Goal: Task Accomplishment & Management: Manage account settings

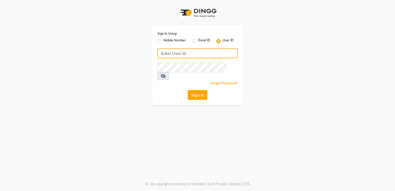
click at [178, 52] on input "Username" at bounding box center [197, 53] width 80 height 10
type input "[EMAIL_ADDRESS][DOMAIN_NAME]"
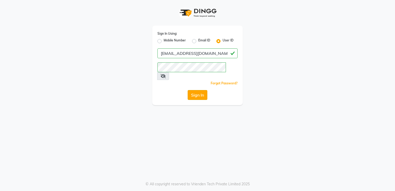
click at [195, 90] on button "Sign In" at bounding box center [198, 95] width 20 height 10
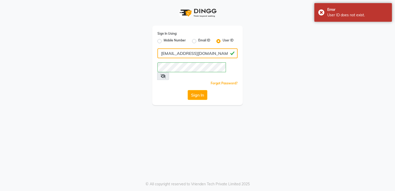
click at [203, 53] on input "[EMAIL_ADDRESS][DOMAIN_NAME]" at bounding box center [197, 53] width 80 height 10
click at [198, 41] on label "Email ID" at bounding box center [204, 41] width 12 height 6
click at [198, 41] on input "Email ID" at bounding box center [199, 39] width 3 height 3
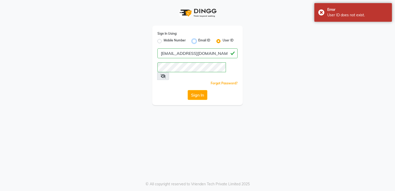
radio input "true"
radio input "false"
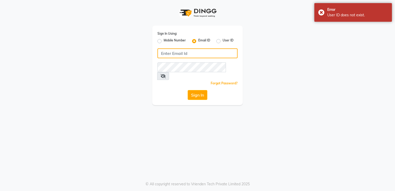
click at [195, 56] on input "Username" at bounding box center [197, 53] width 80 height 10
paste input "[EMAIL_ADDRESS][DOMAIN_NAME]"
type input "[EMAIL_ADDRESS][DOMAIN_NAME]"
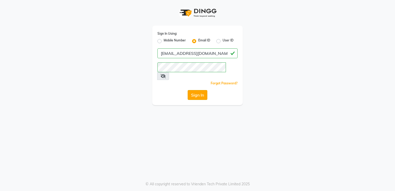
click at [200, 90] on button "Sign In" at bounding box center [198, 95] width 20 height 10
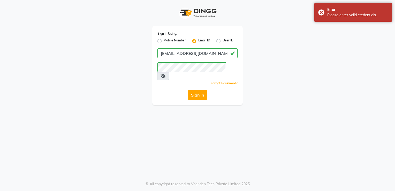
click at [166, 74] on icon at bounding box center [162, 76] width 5 height 4
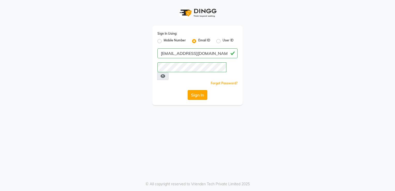
click at [199, 90] on button "Sign In" at bounding box center [198, 95] width 20 height 10
click at [196, 90] on button "Sign In" at bounding box center [198, 95] width 20 height 10
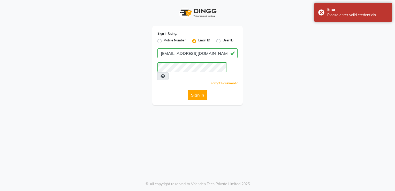
click at [204, 90] on button "Sign In" at bounding box center [198, 95] width 20 height 10
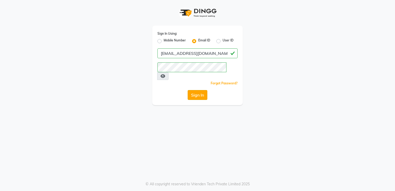
click at [204, 90] on button "Sign In" at bounding box center [198, 95] width 20 height 10
click at [188, 90] on button "Sign In" at bounding box center [198, 95] width 20 height 10
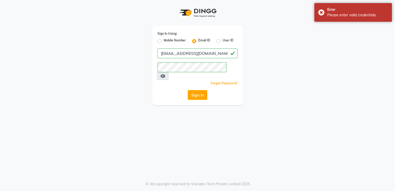
click at [198, 109] on div "Sign In Using: Mobile Number Email ID User ID [EMAIL_ADDRESS][DOMAIN_NAME] Reme…" at bounding box center [197, 95] width 395 height 191
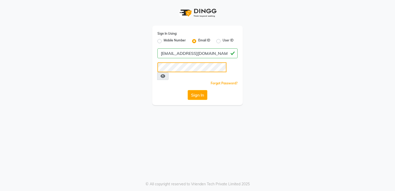
click at [188, 90] on button "Sign In" at bounding box center [198, 95] width 20 height 10
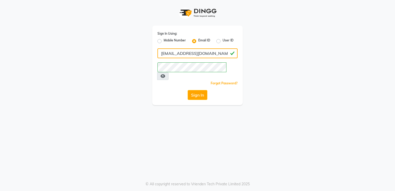
click at [211, 56] on input "[EMAIL_ADDRESS][DOMAIN_NAME]" at bounding box center [197, 53] width 80 height 10
click at [198, 90] on button "Sign In" at bounding box center [198, 95] width 20 height 10
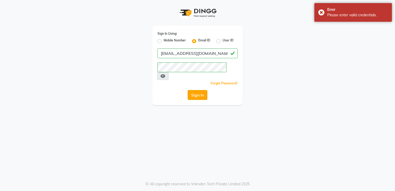
click at [198, 90] on button "Sign In" at bounding box center [198, 95] width 20 height 10
click at [198, 90] on div "Sign In" at bounding box center [197, 95] width 80 height 10
click at [198, 90] on button "Sign In" at bounding box center [198, 95] width 20 height 10
click at [198, 90] on div "Sign In" at bounding box center [197, 95] width 80 height 10
drag, startPoint x: 198, startPoint y: 90, endPoint x: 248, endPoint y: 31, distance: 77.2
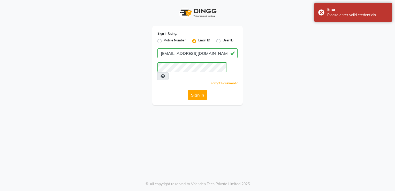
click at [248, 31] on div "Sign In Using: Mobile Number Email ID User ID [EMAIL_ADDRESS][DOMAIN_NAME] Reme…" at bounding box center [197, 52] width 295 height 105
click at [222, 42] on label "User ID" at bounding box center [227, 41] width 11 height 6
click at [222, 41] on input "User ID" at bounding box center [223, 39] width 3 height 3
radio input "true"
radio input "false"
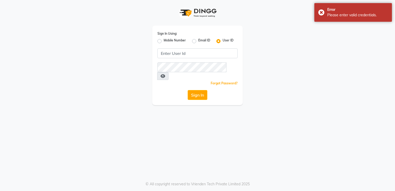
click at [184, 38] on label "Mobile Number" at bounding box center [175, 41] width 22 height 6
click at [167, 38] on input "Mobile Number" at bounding box center [165, 39] width 3 height 3
radio input "true"
radio input "false"
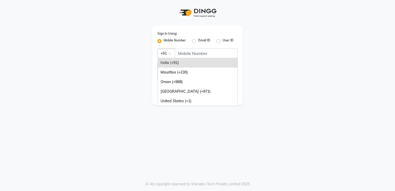
click at [171, 54] on span at bounding box center [171, 54] width 6 height 5
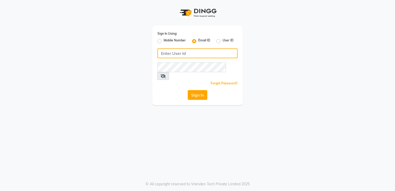
click at [160, 51] on input "Username" at bounding box center [197, 53] width 80 height 10
type input "[EMAIL_ADDRESS][DOMAIN_NAME]"
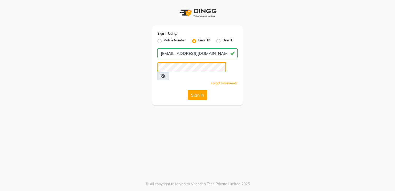
click at [188, 90] on button "Sign In" at bounding box center [198, 95] width 20 height 10
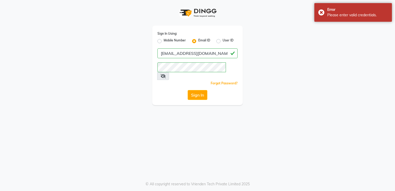
click at [314, 23] on div "Sign In Using: Mobile Number Email ID User ID [EMAIL_ADDRESS][DOMAIN_NAME] Reme…" at bounding box center [197, 52] width 295 height 105
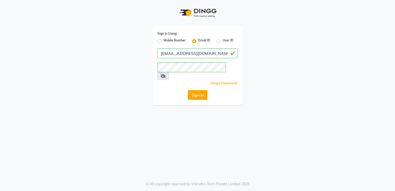
click at [113, 101] on div "Sign In Using: Mobile Number Email ID User ID [EMAIL_ADDRESS][DOMAIN_NAME] Reme…" at bounding box center [197, 95] width 395 height 191
click at [164, 43] on label "Mobile Number" at bounding box center [175, 41] width 22 height 6
click at [164, 41] on input "Mobile Number" at bounding box center [165, 39] width 3 height 3
radio input "true"
radio input "false"
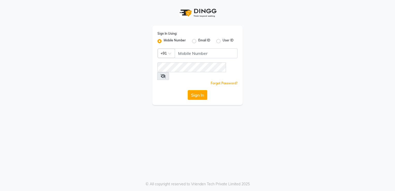
click at [191, 43] on div "Mobile Number Email ID User ID" at bounding box center [197, 41] width 80 height 6
click at [198, 40] on label "Email ID" at bounding box center [204, 41] width 12 height 6
click at [198, 40] on input "Email ID" at bounding box center [199, 39] width 3 height 3
radio input "true"
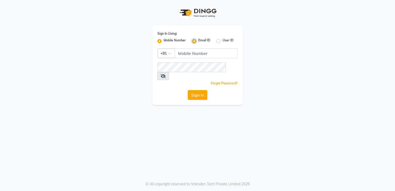
radio input "false"
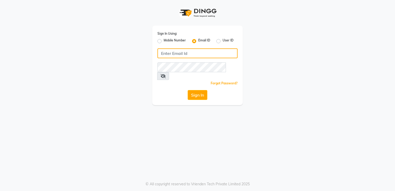
click at [191, 48] on input "Username" at bounding box center [197, 53] width 80 height 10
type input "[EMAIL_ADDRESS][DOMAIN_NAME]"
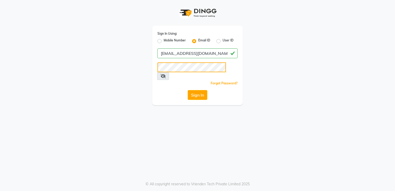
click at [188, 90] on button "Sign In" at bounding box center [198, 95] width 20 height 10
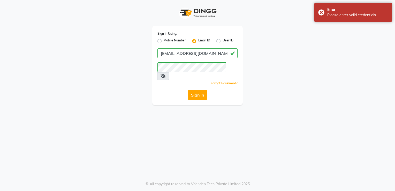
click at [190, 137] on div "Sign In Using: Mobile Number Email ID User ID [EMAIL_ADDRESS][DOMAIN_NAME] Reme…" at bounding box center [197, 95] width 395 height 191
